Goal: Transaction & Acquisition: Purchase product/service

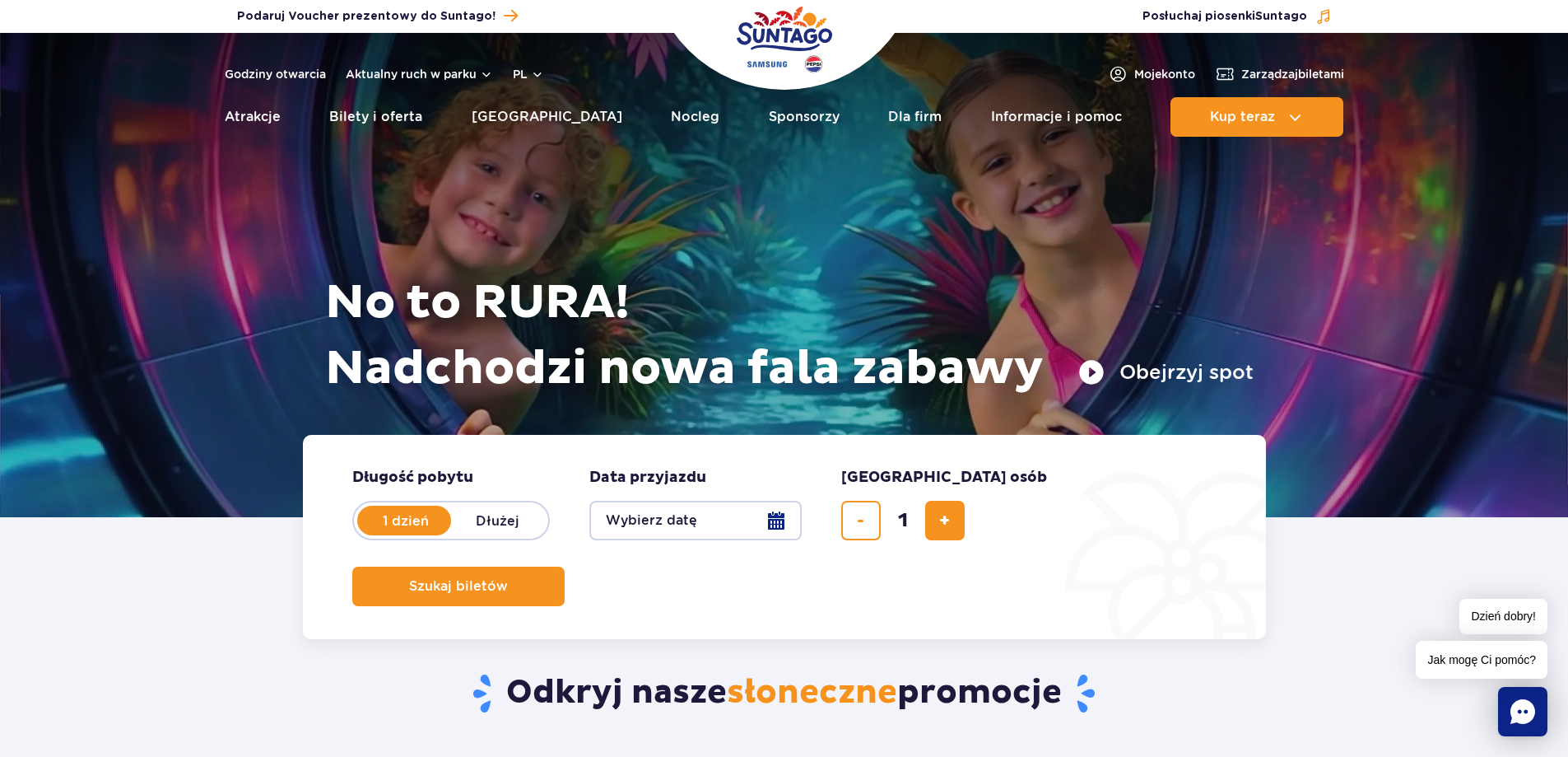
click at [717, 535] on button "Wybierz datę" at bounding box center [695, 520] width 212 height 40
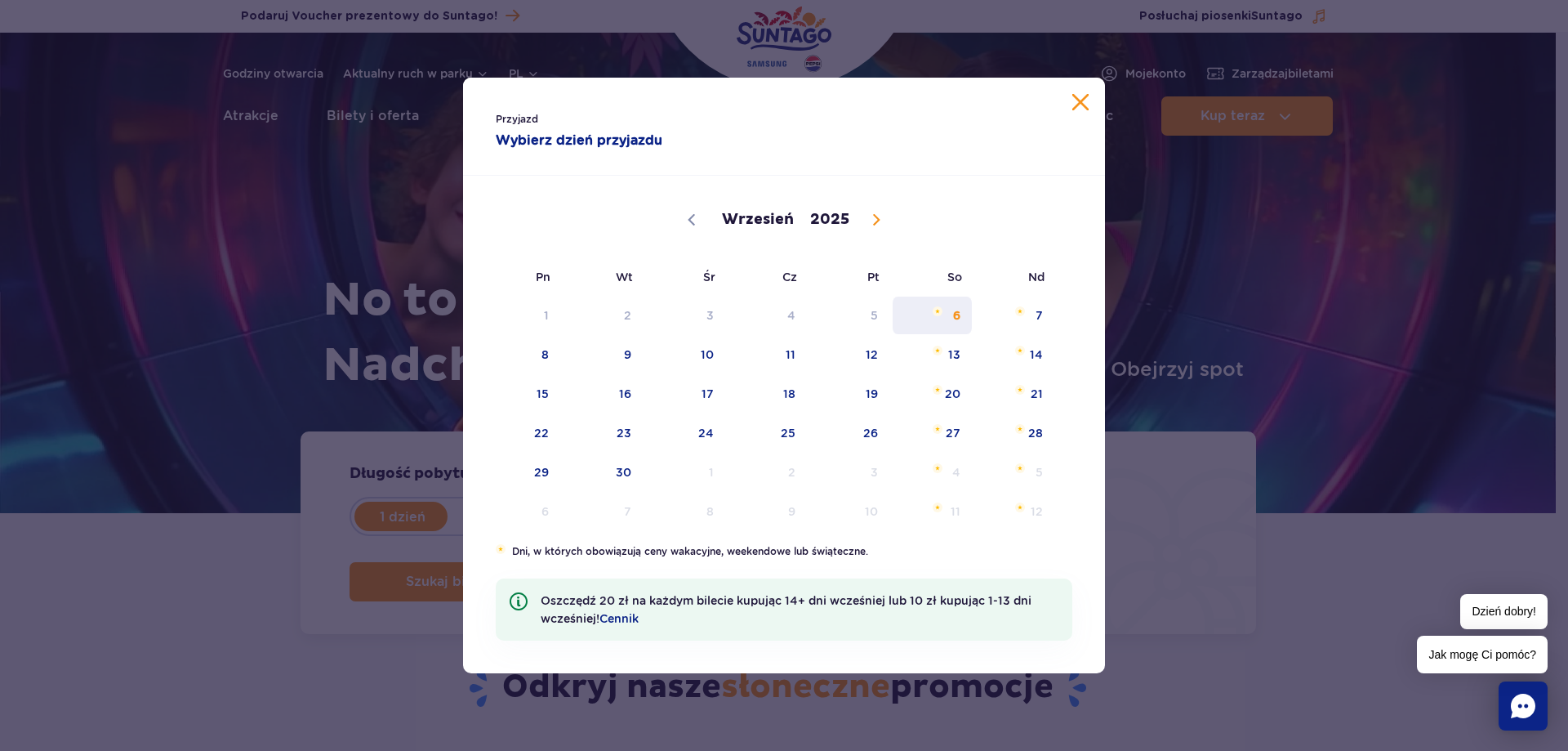
click at [922, 315] on span "6" at bounding box center [932, 315] width 82 height 37
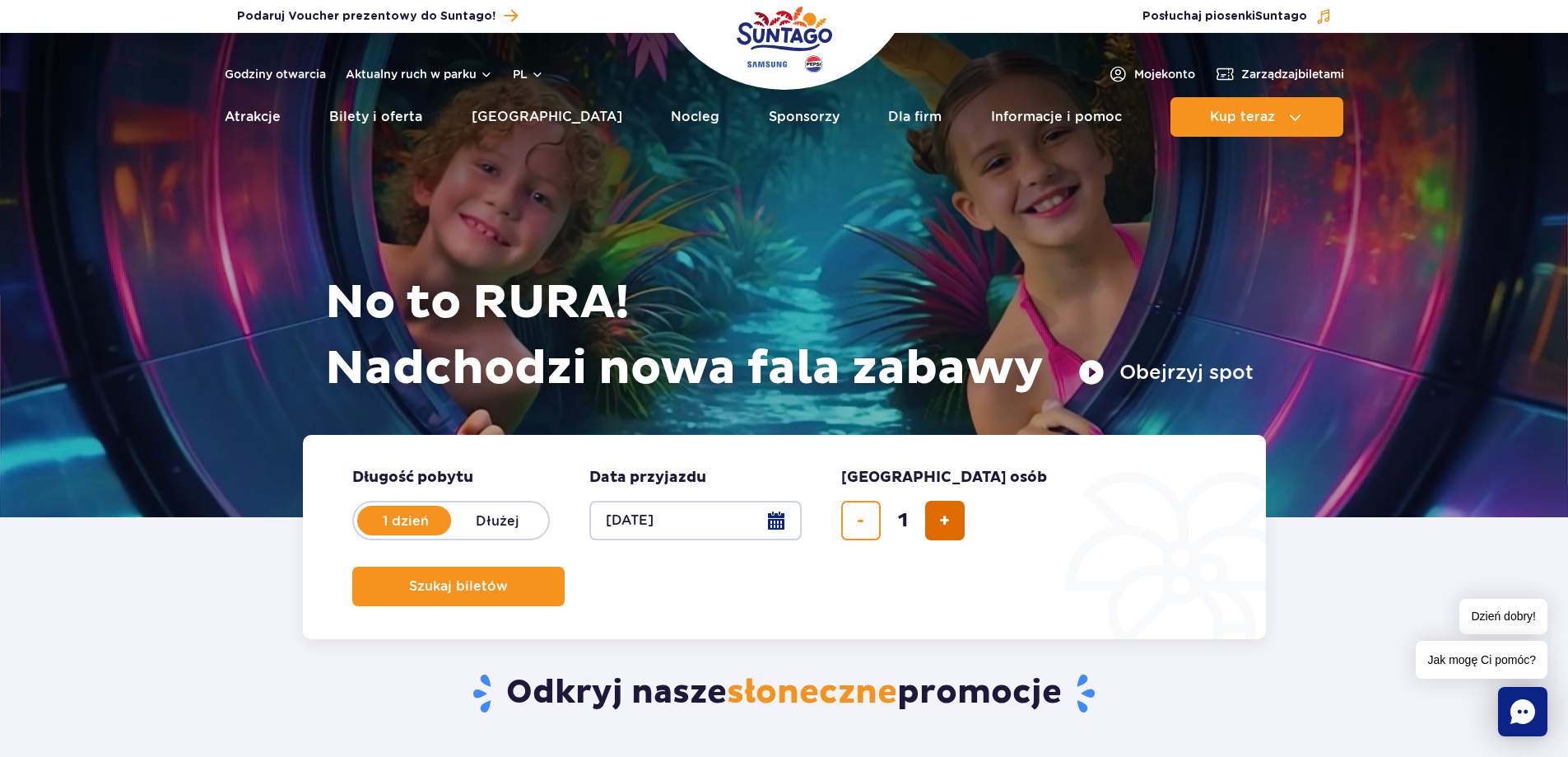
click at [935, 516] on button "dodaj bilet" at bounding box center [944, 520] width 40 height 40
type input "2"
click at [565, 567] on button "Szukaj biletów" at bounding box center [458, 586] width 212 height 40
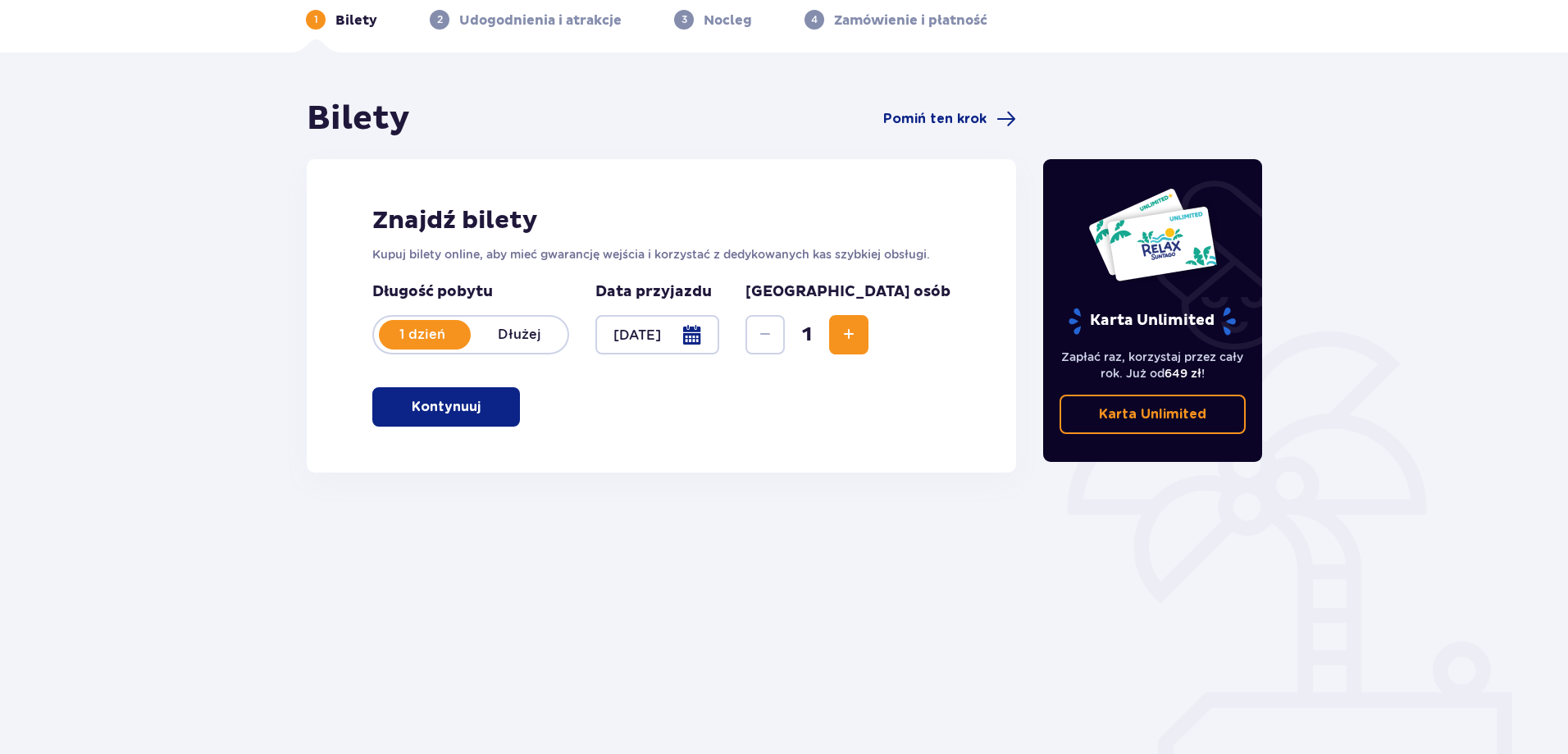
scroll to position [82, 0]
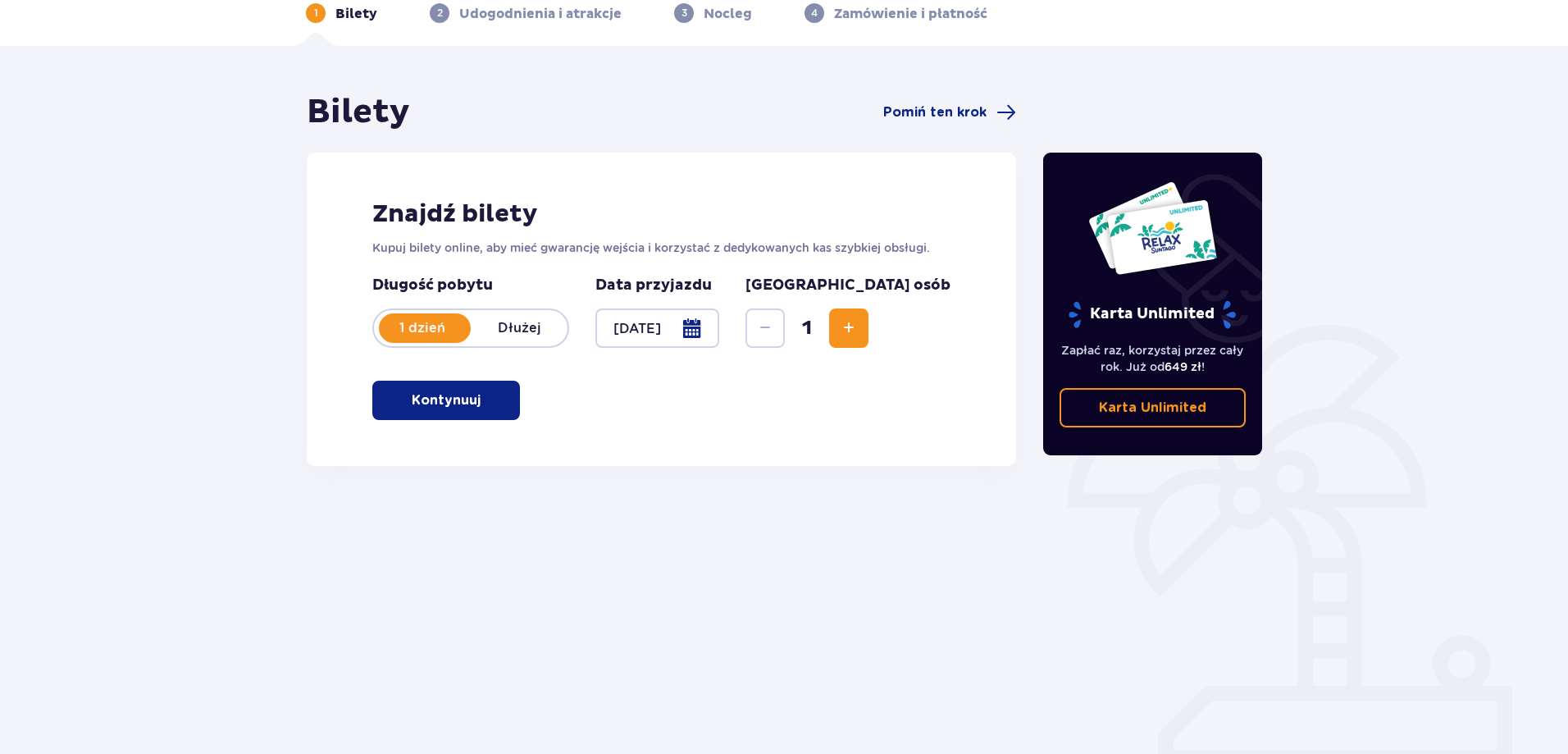
click at [859, 331] on span "Increase" at bounding box center [849, 327] width 19 height 19
click at [487, 414] on button "Kontynuuj" at bounding box center [445, 399] width 148 height 39
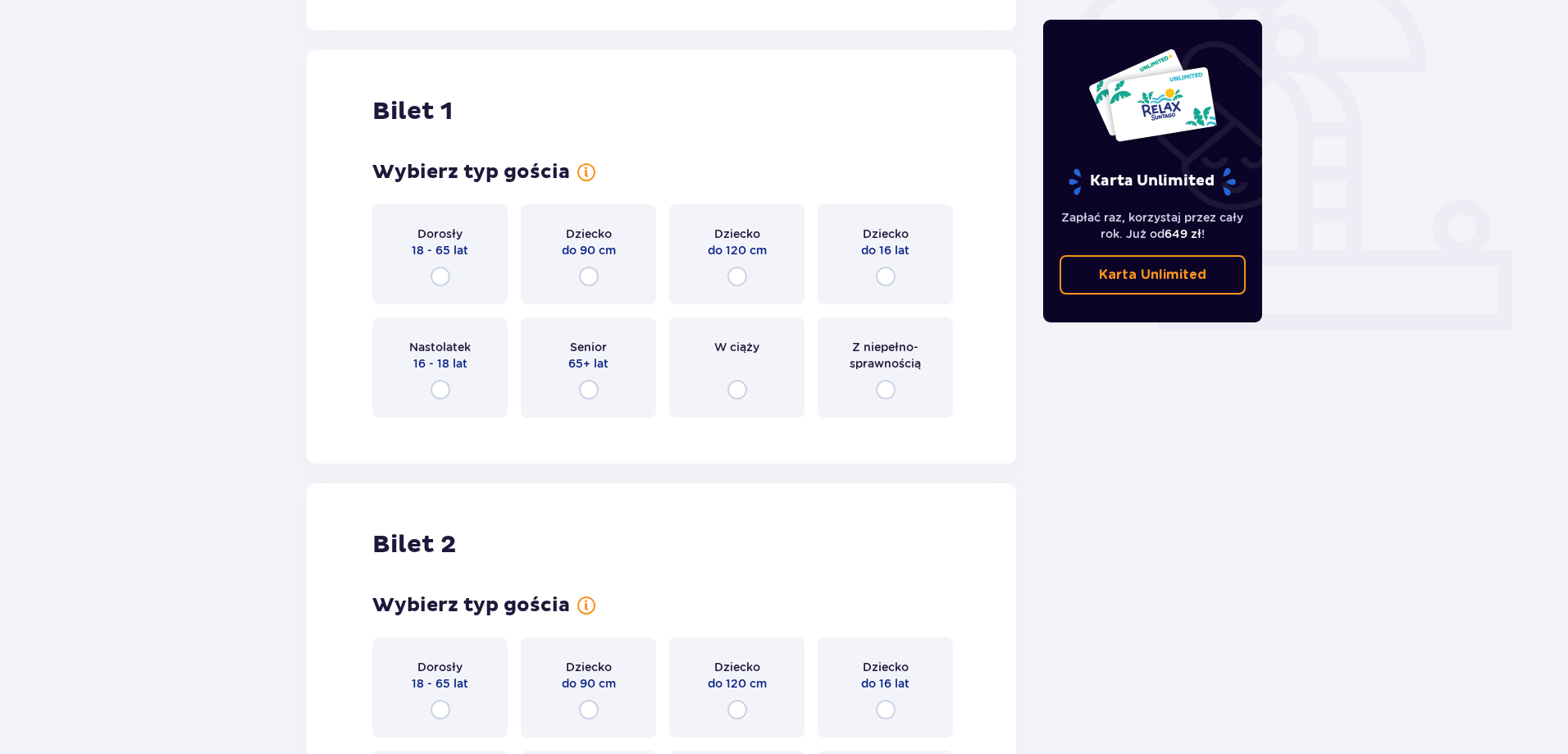
scroll to position [548, 0]
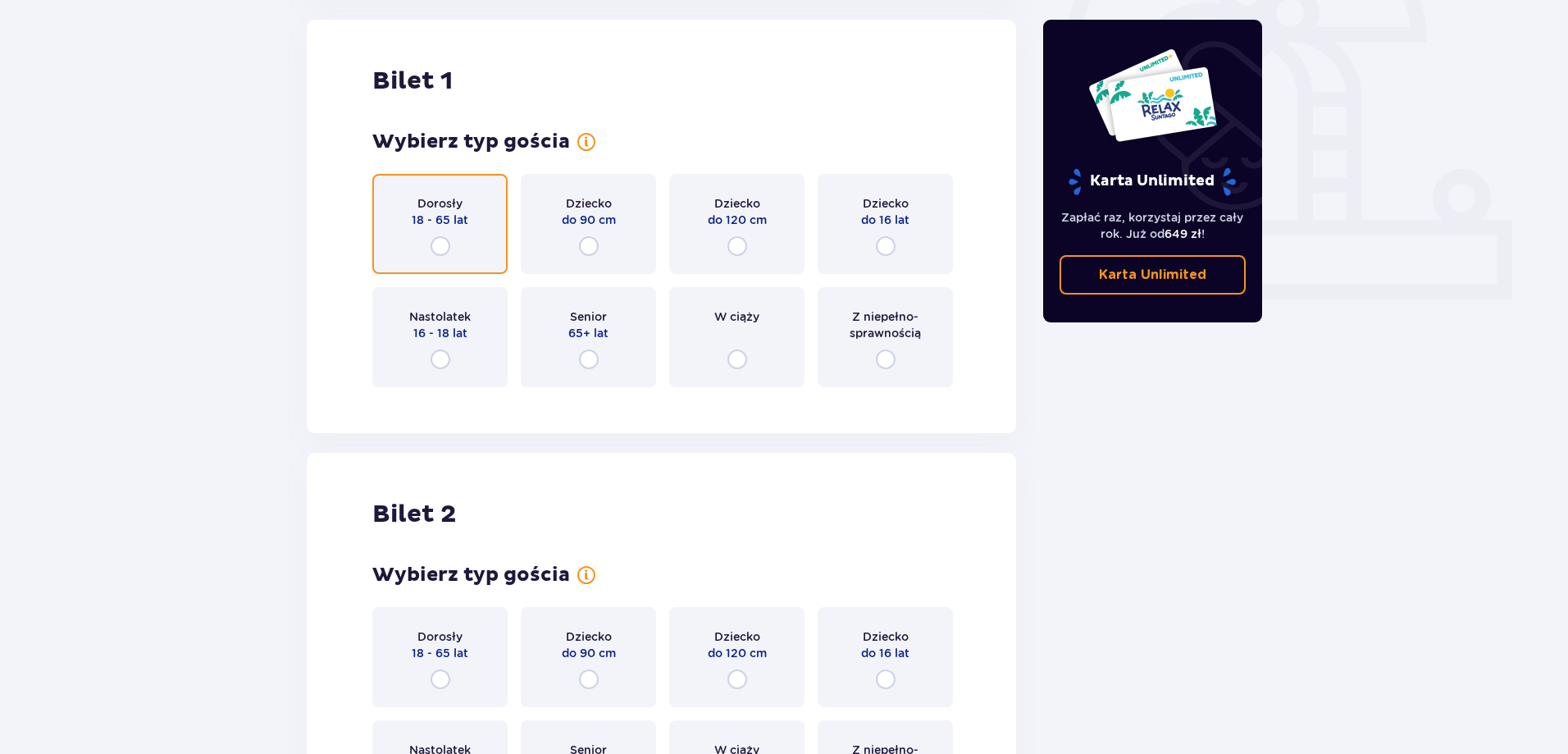
click at [445, 250] on input "radio" at bounding box center [440, 246] width 19 height 19
radio input "true"
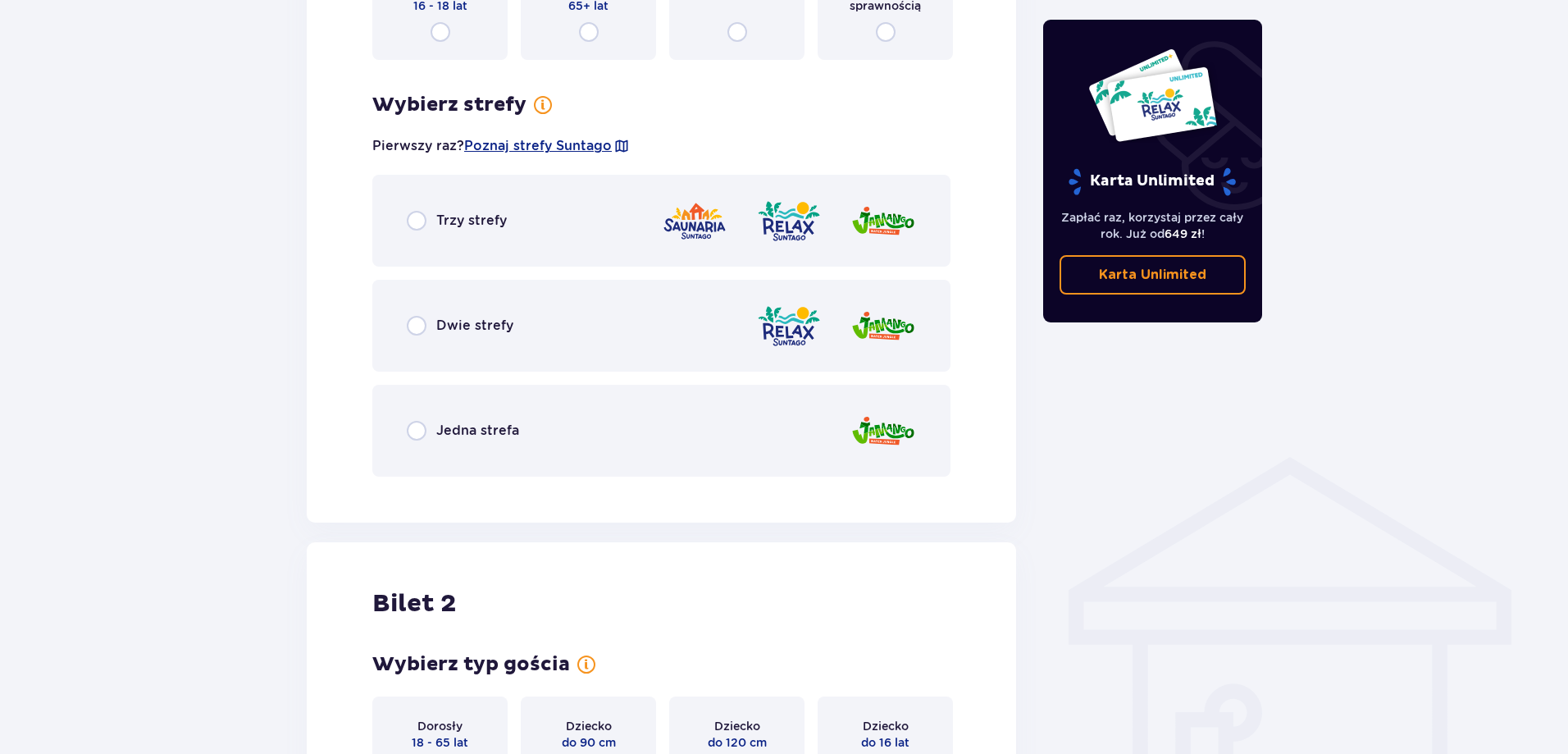
scroll to position [620, 0]
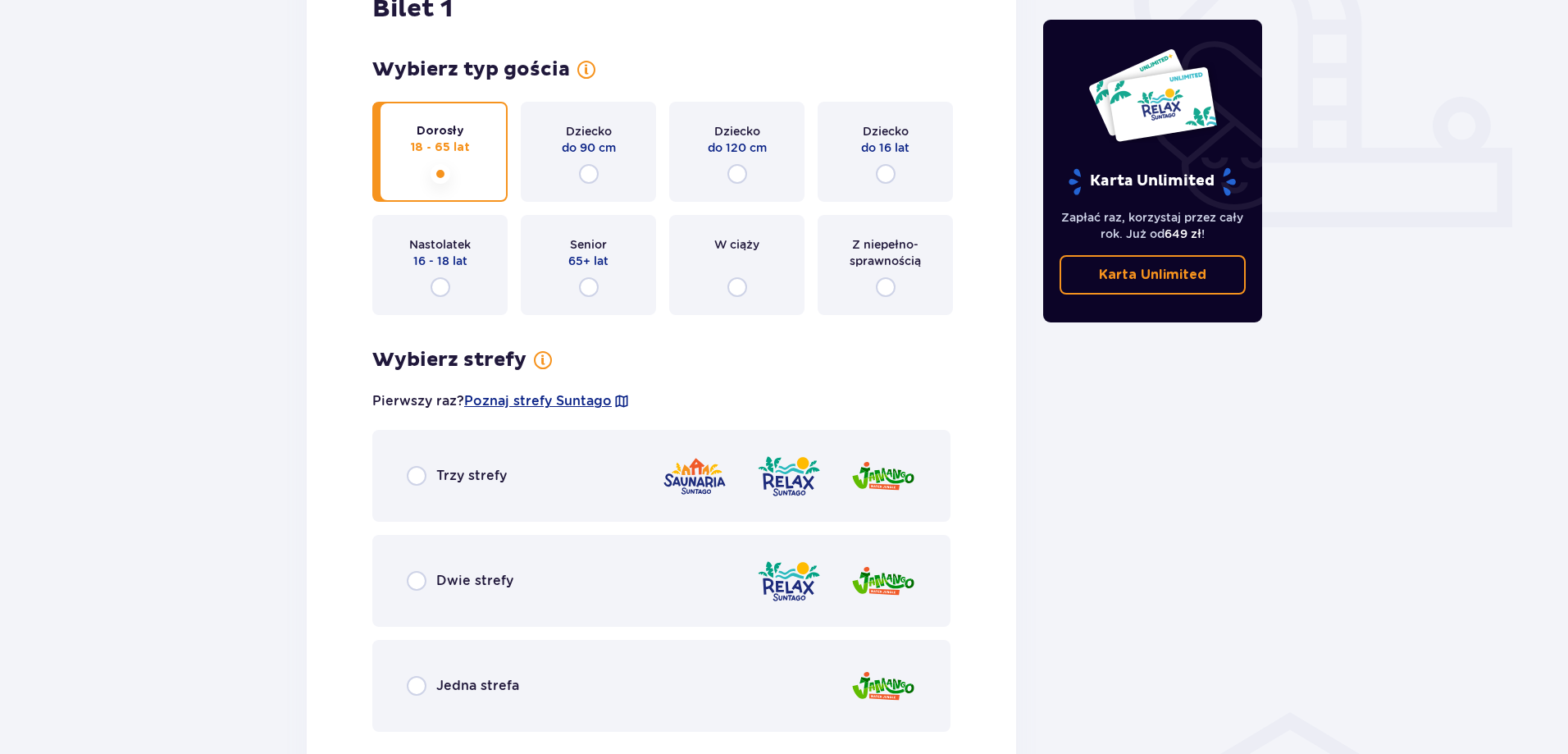
click at [566, 460] on div "Trzy strefy" at bounding box center [661, 475] width 578 height 92
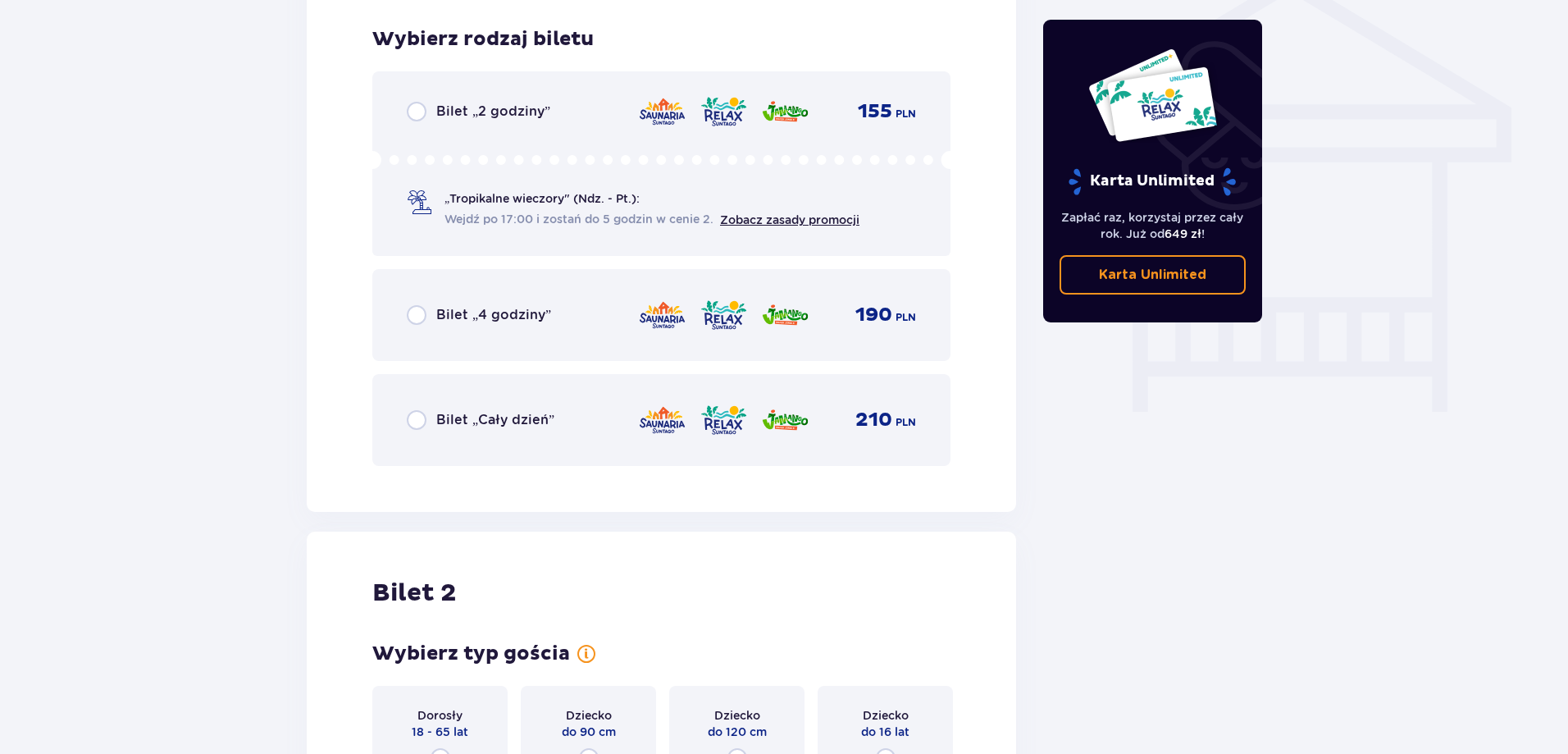
scroll to position [1364, 0]
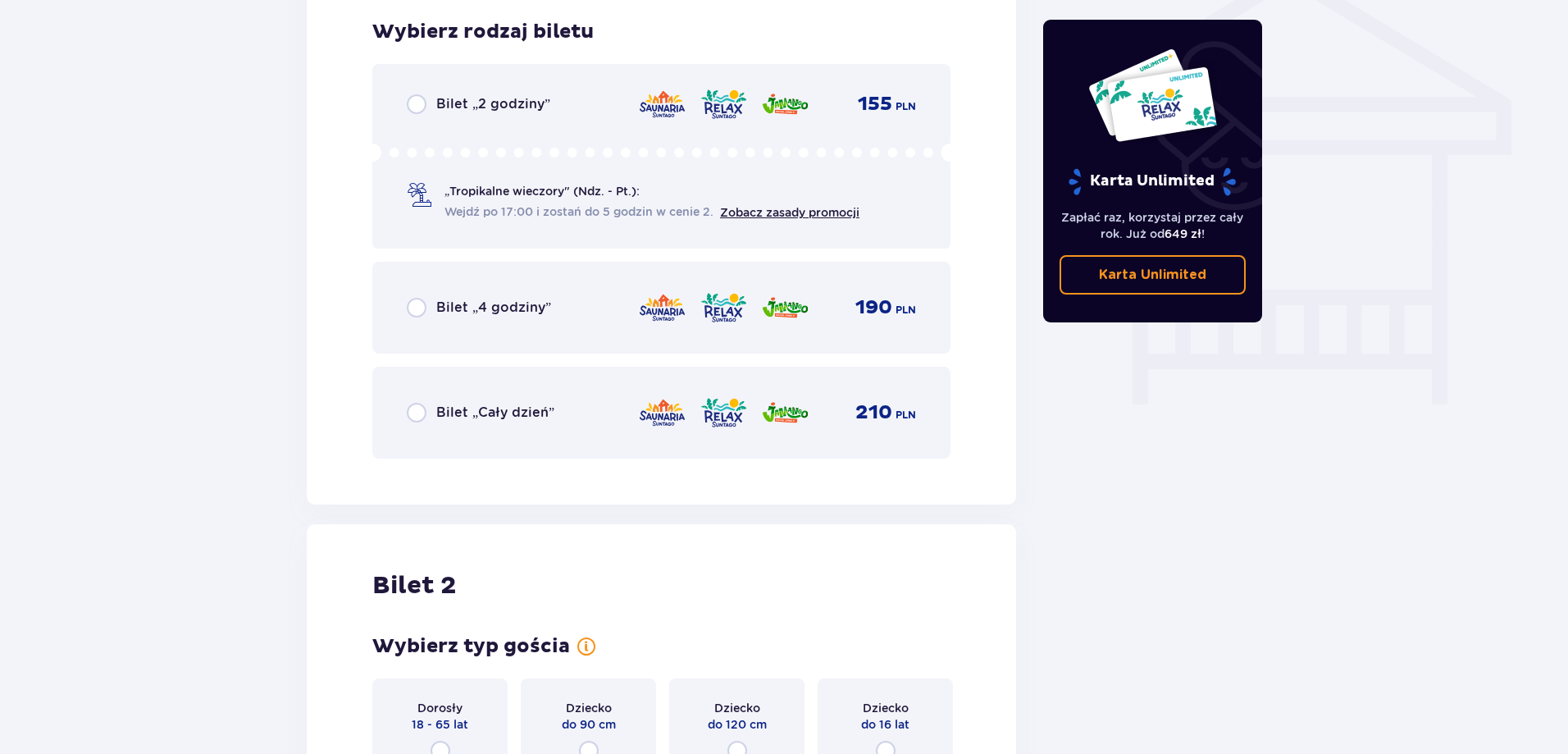
click at [647, 113] on img at bounding box center [662, 104] width 49 height 35
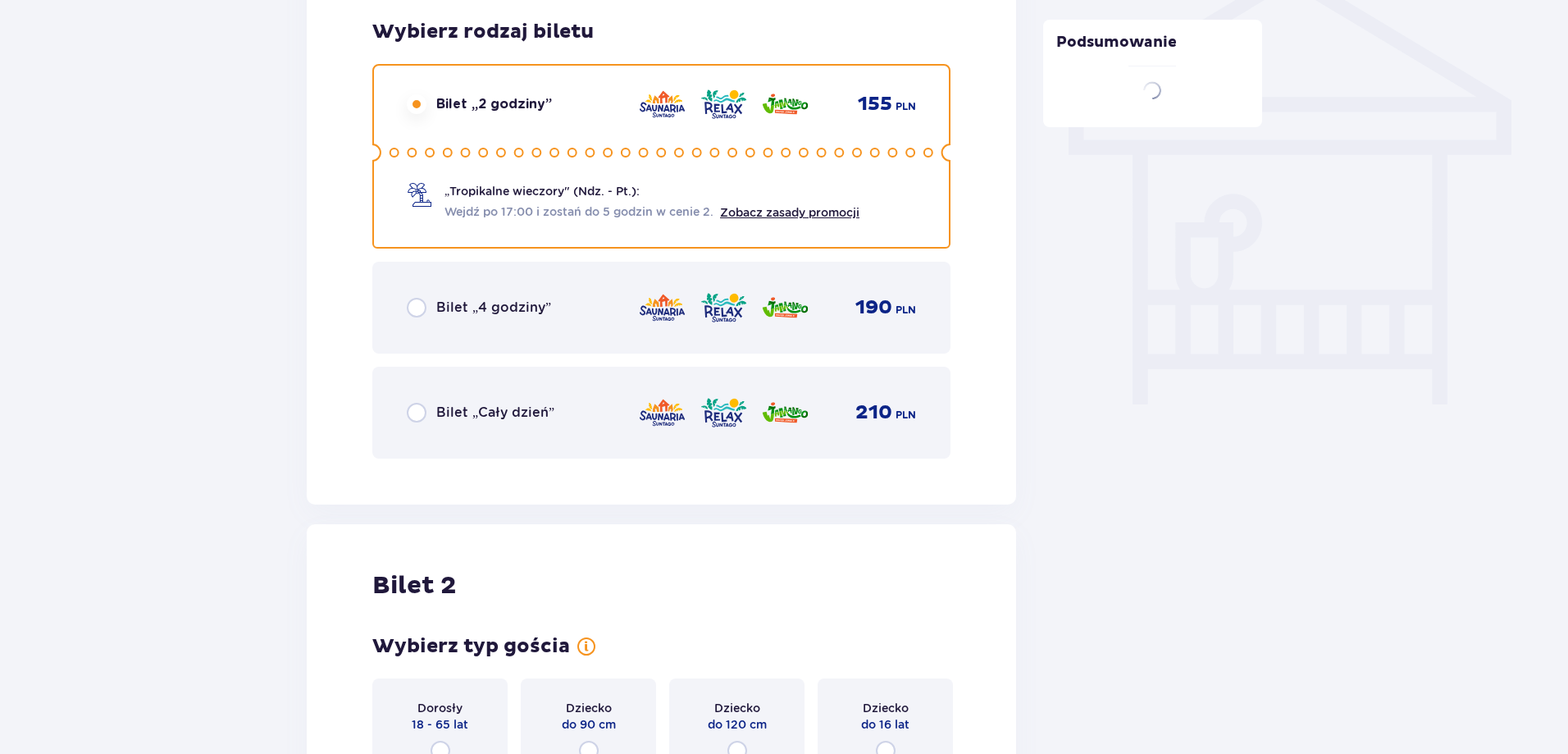
scroll to position [1725, 0]
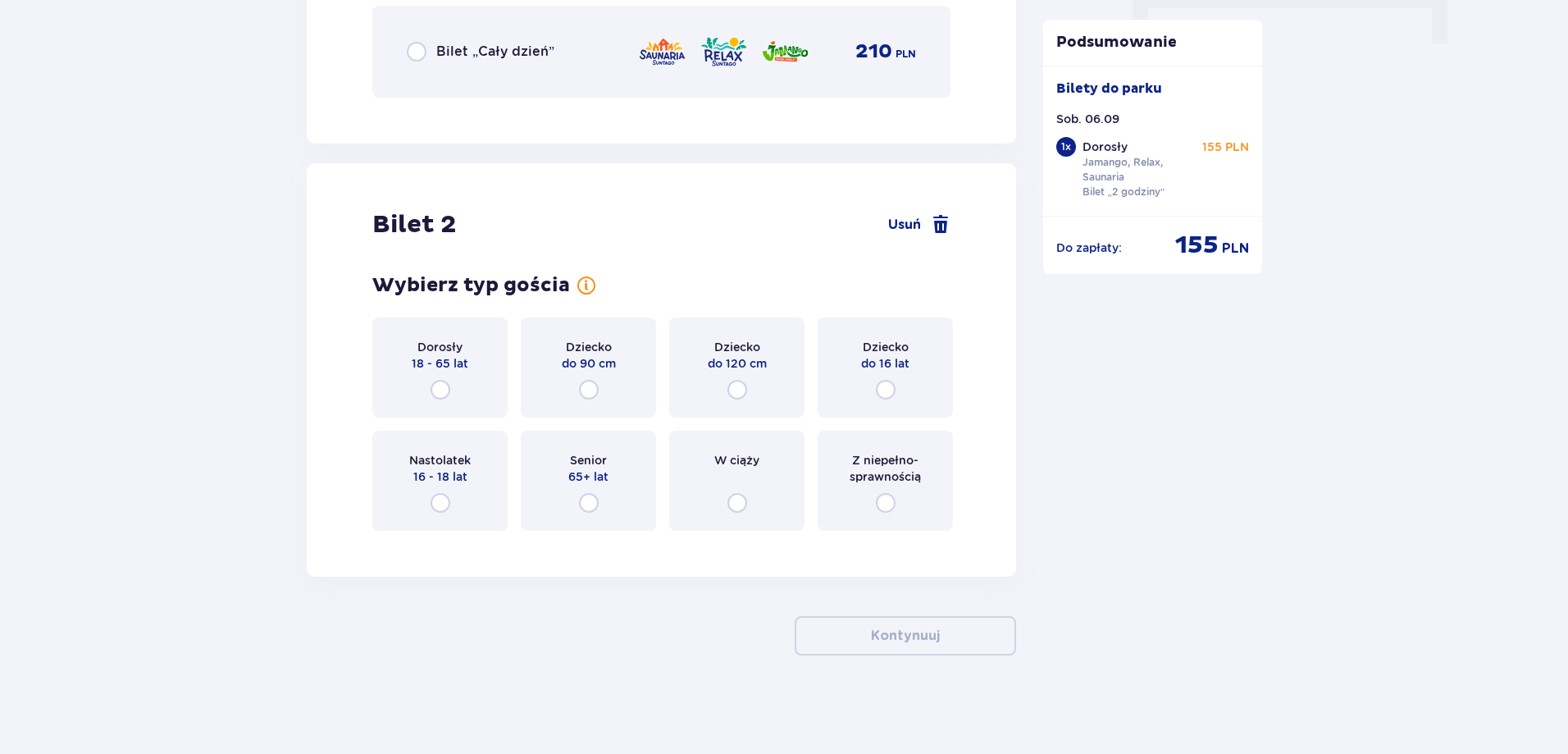
click at [586, 74] on div "Bilet „Cały dzień” 210 PLN" at bounding box center [661, 51] width 578 height 92
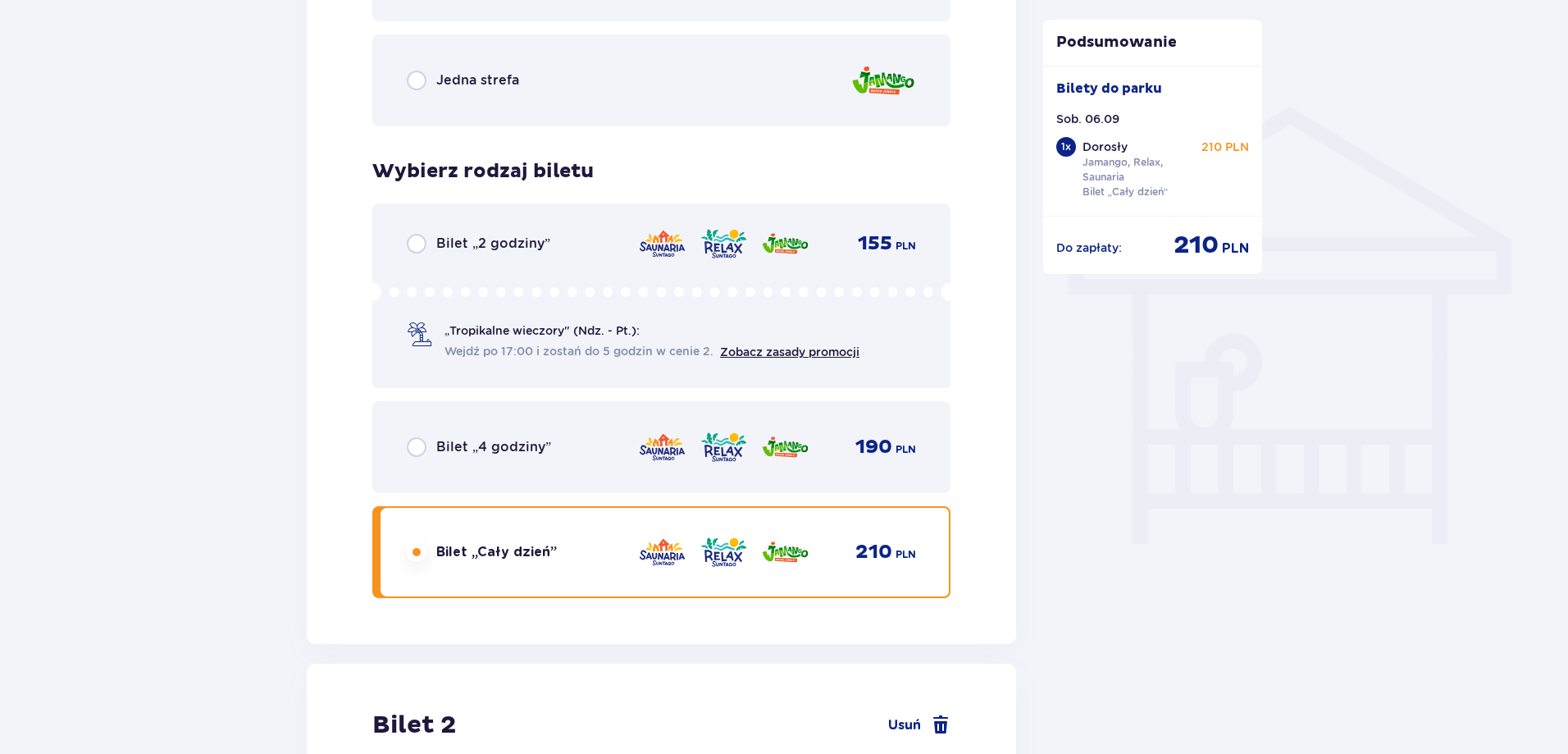
scroll to position [0, 0]
